Goal: Information Seeking & Learning: Learn about a topic

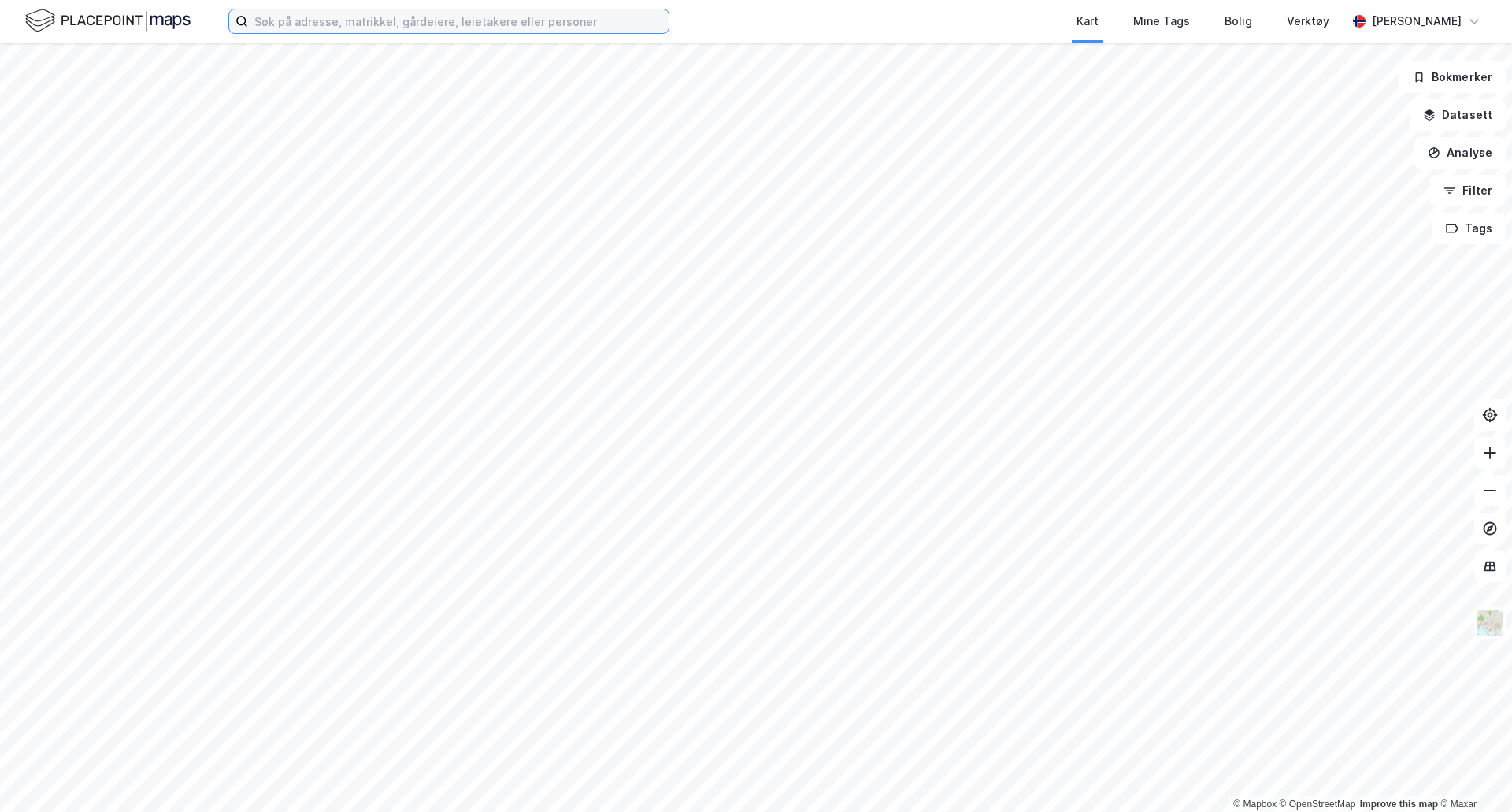
click at [283, 30] on input at bounding box center [458, 21] width 420 height 23
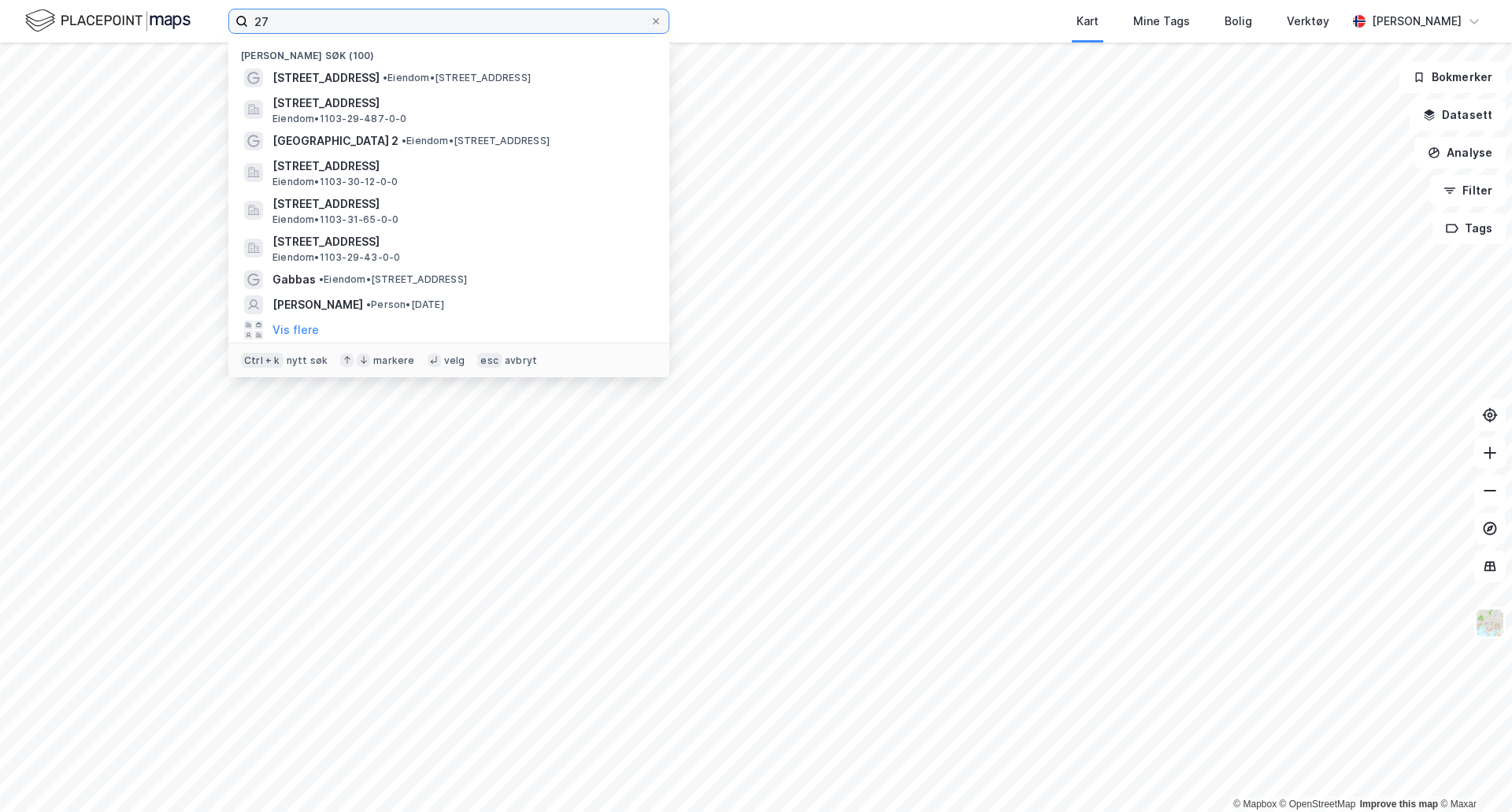
type input "2"
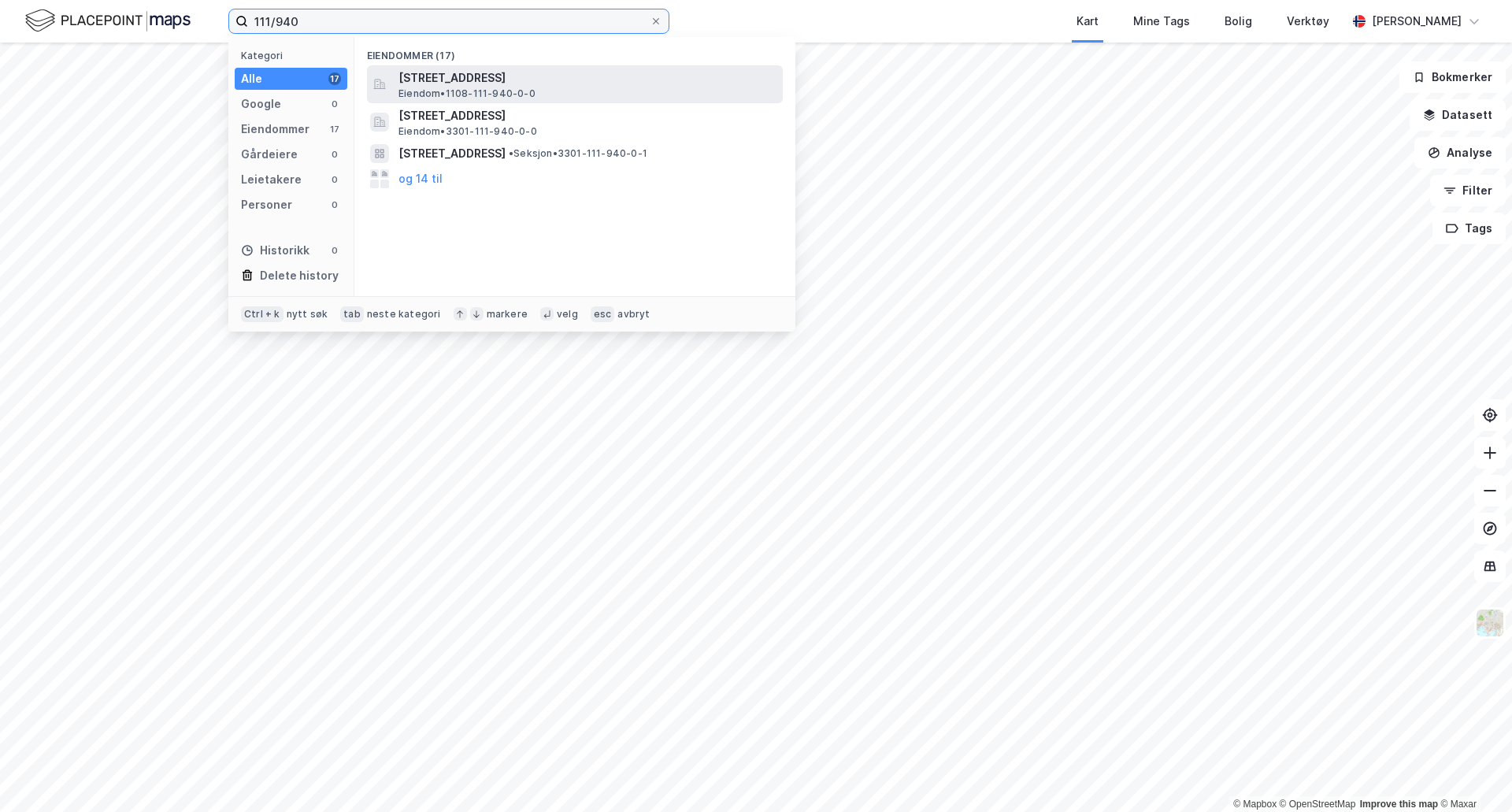
type input "111/940"
click at [590, 81] on span "[STREET_ADDRESS]" at bounding box center [587, 78] width 378 height 19
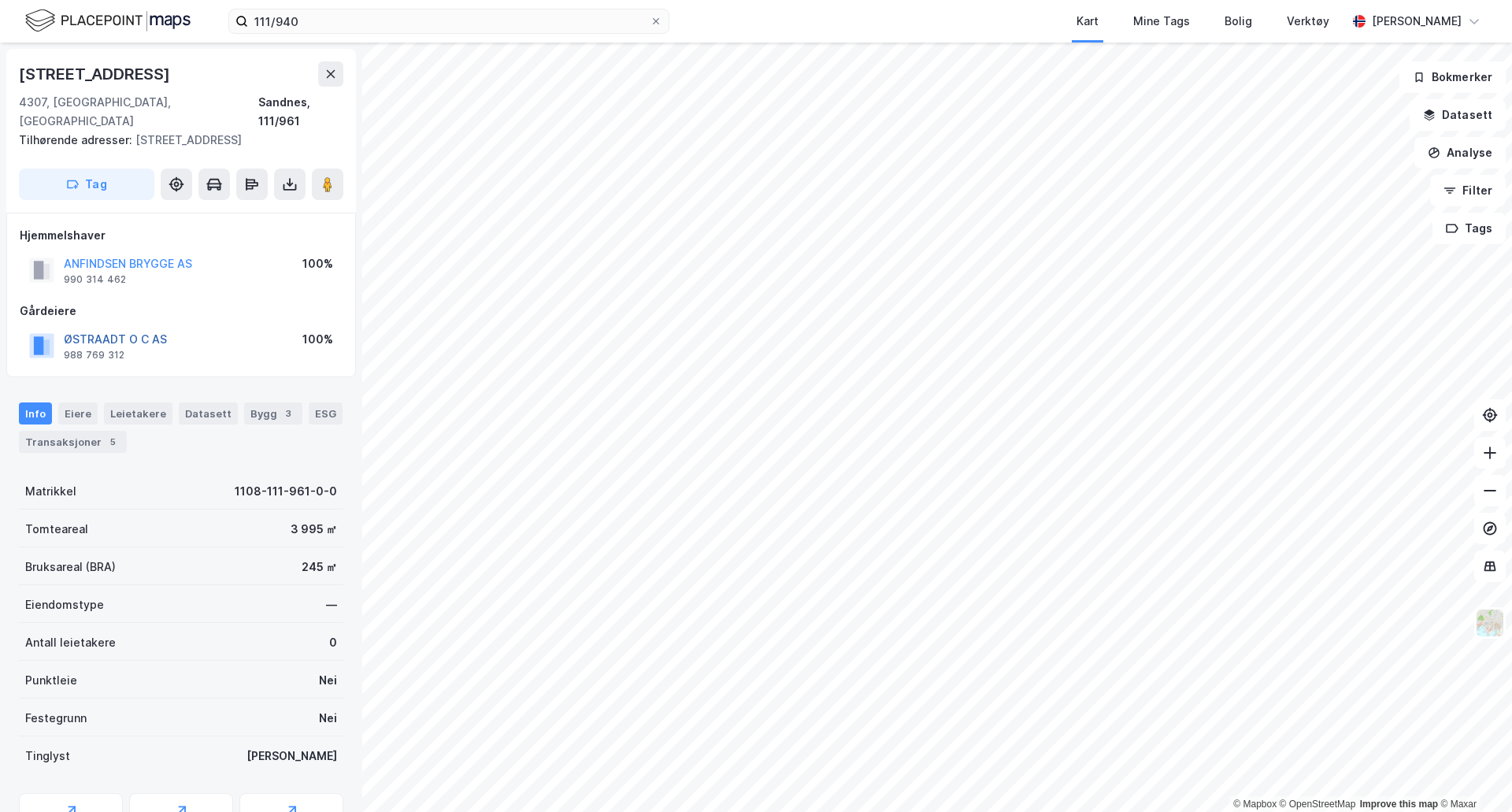
click at [0, 0] on button "ØSTRAADT O C AS" at bounding box center [0, 0] width 0 height 0
